Goal: Connect with others: Connect with others

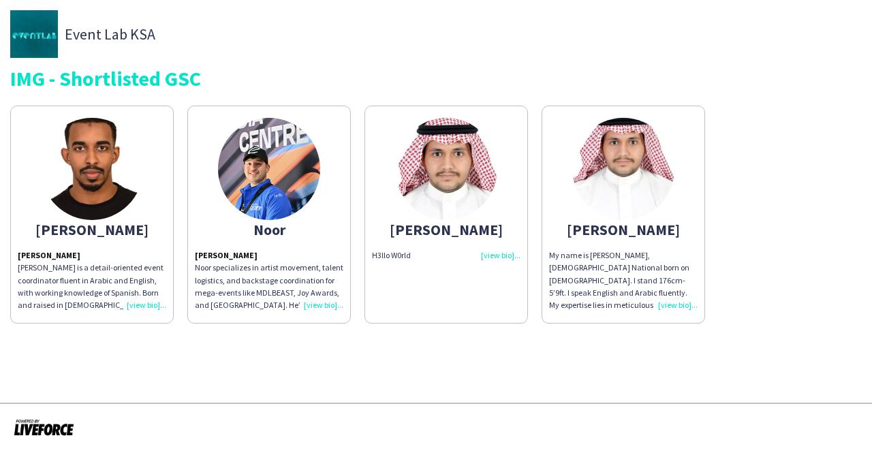
click at [119, 175] on img at bounding box center [92, 169] width 102 height 102
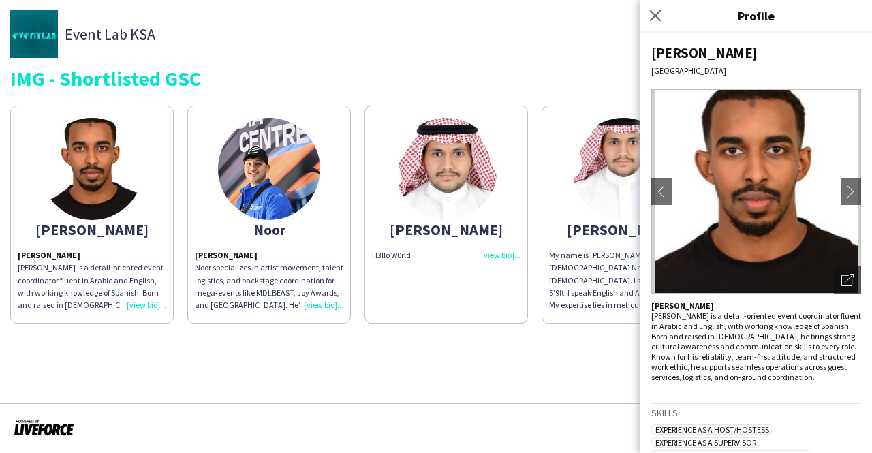
click at [153, 307] on div "Abdulrhman Ali Abdulrahman is a detail-oriented event coordinator fluent in Ara…" at bounding box center [92, 280] width 148 height 62
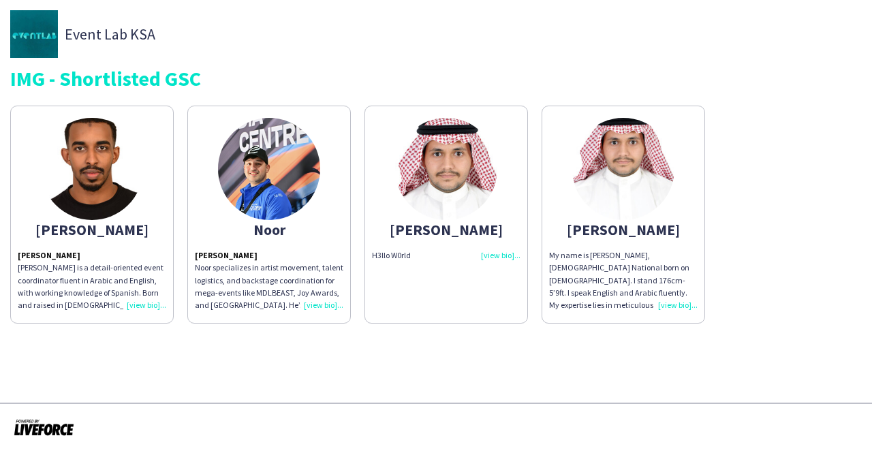
click at [96, 200] on img at bounding box center [92, 169] width 102 height 102
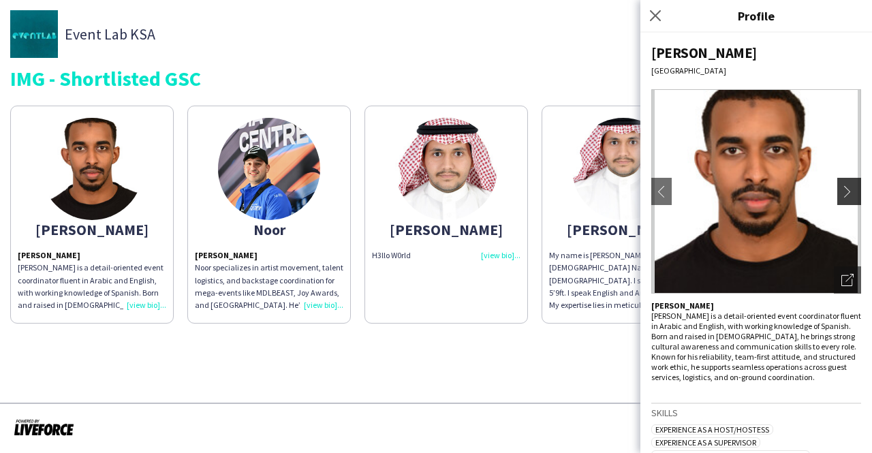
click at [841, 195] on app-icon "chevron-right" at bounding box center [850, 191] width 19 height 12
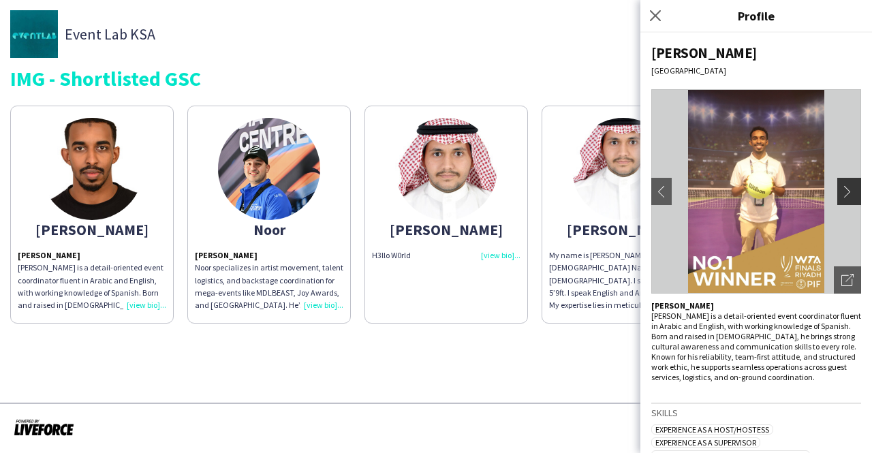
click at [841, 193] on app-icon "chevron-right" at bounding box center [850, 191] width 19 height 12
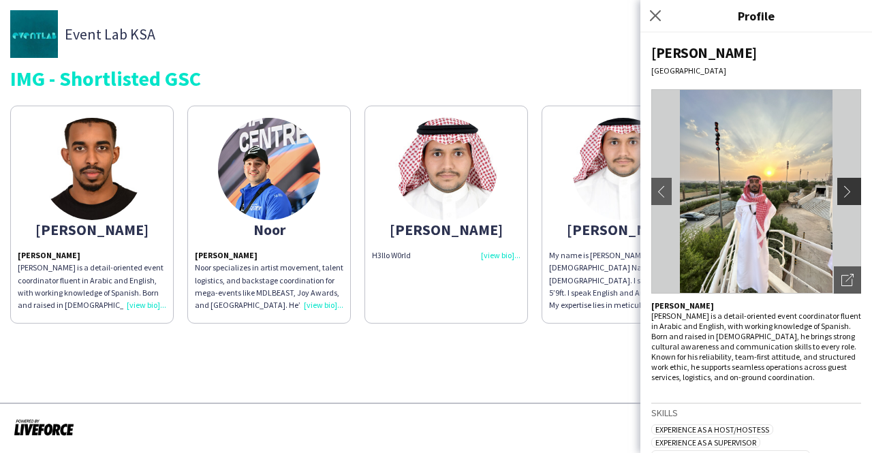
click at [841, 194] on app-icon "chevron-right" at bounding box center [850, 191] width 19 height 12
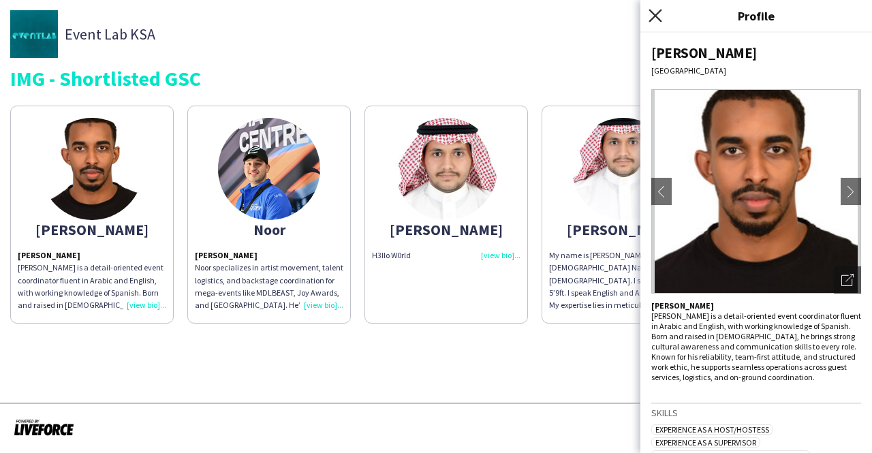
click at [654, 20] on icon "Close pop-in" at bounding box center [654, 15] width 13 height 13
